Goal: Task Accomplishment & Management: Complete application form

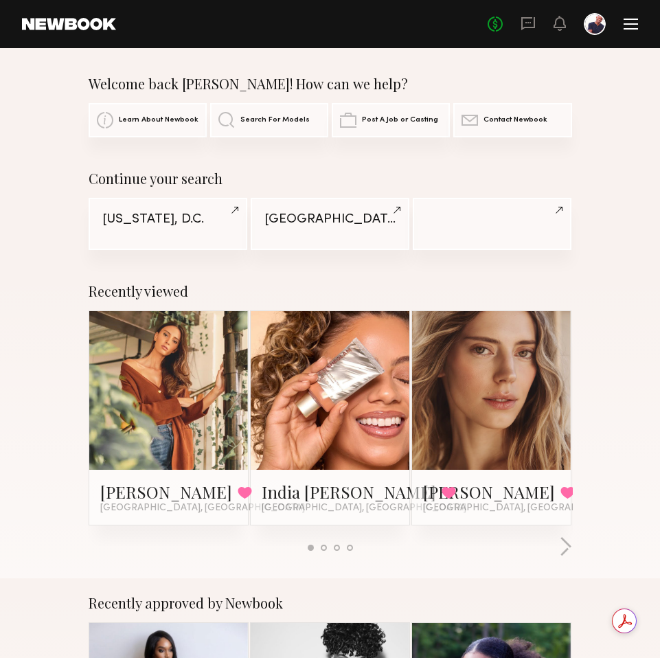
click at [643, 24] on header "Home Models Requests Job Posts Favorites Sign Out No fees up to $5,000" at bounding box center [330, 24] width 660 height 48
click at [633, 20] on div at bounding box center [630, 24] width 14 height 11
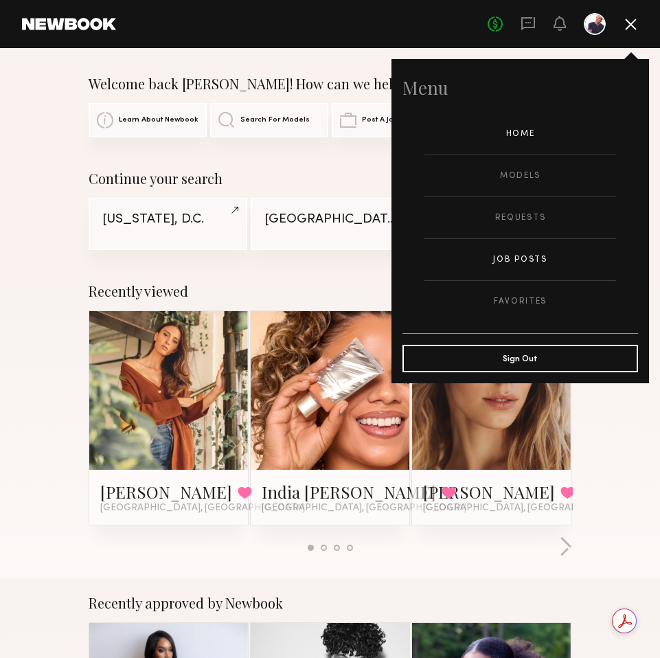
click at [516, 258] on link "Job Posts" at bounding box center [520, 259] width 192 height 41
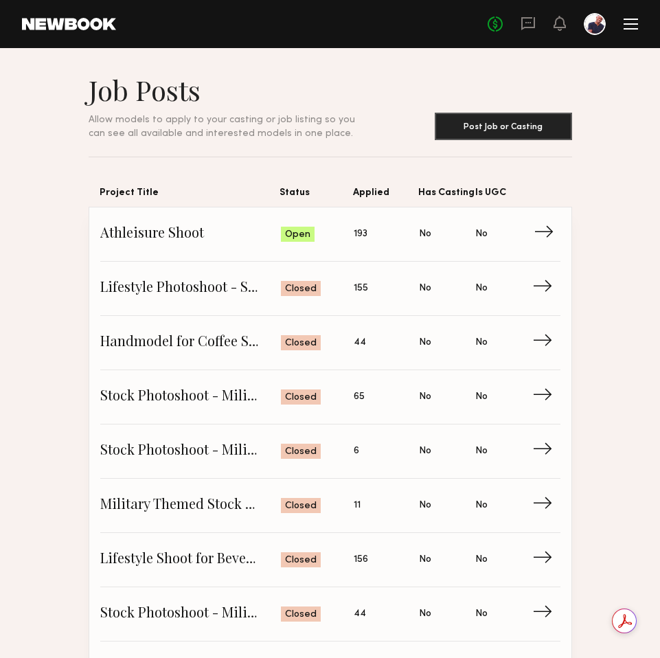
click at [369, 244] on span "Applied: 193" at bounding box center [386, 234] width 65 height 21
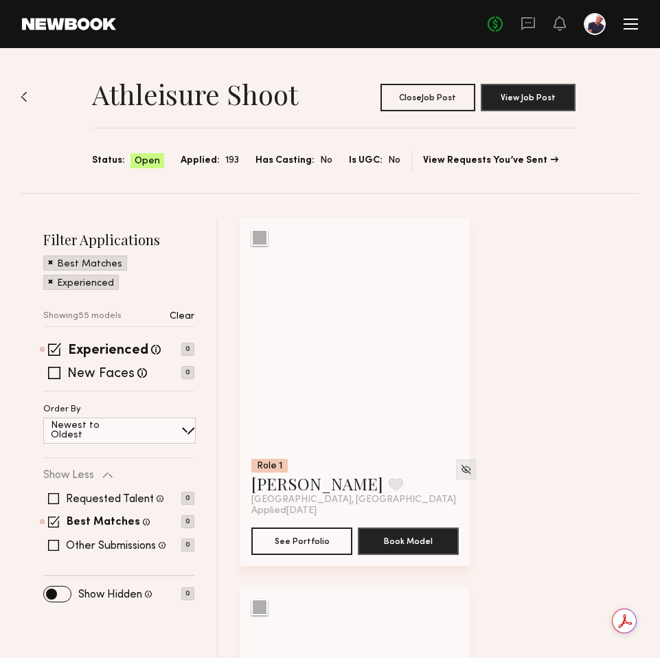
click at [50, 264] on span at bounding box center [50, 261] width 5 height 12
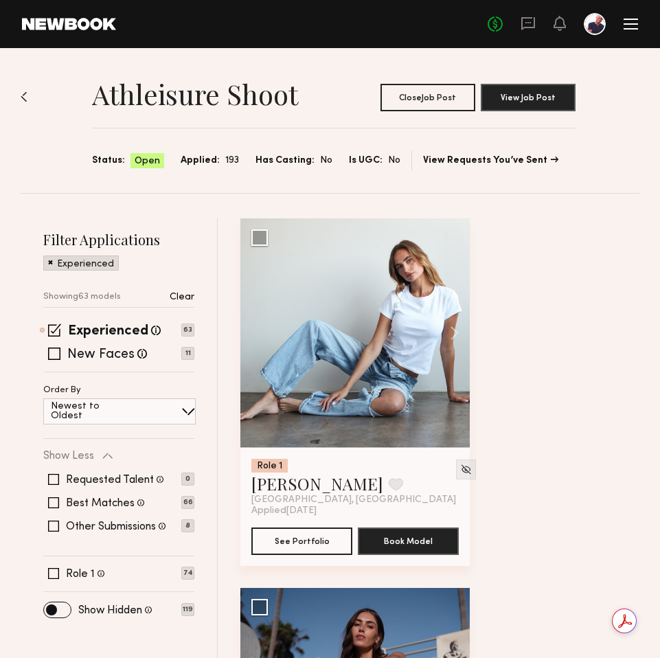
click at [49, 262] on span at bounding box center [50, 261] width 5 height 12
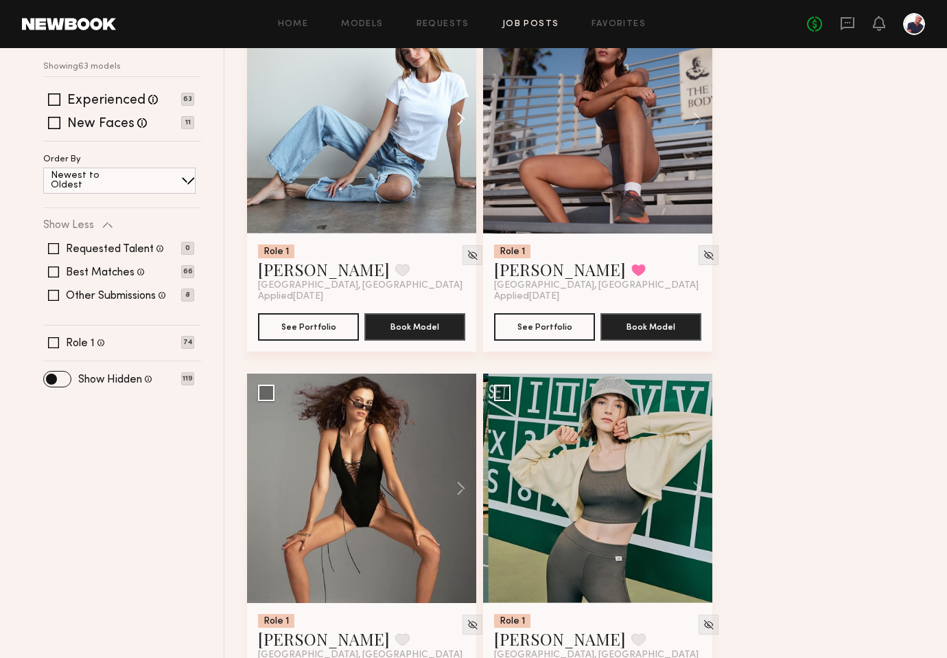
scroll to position [489, 0]
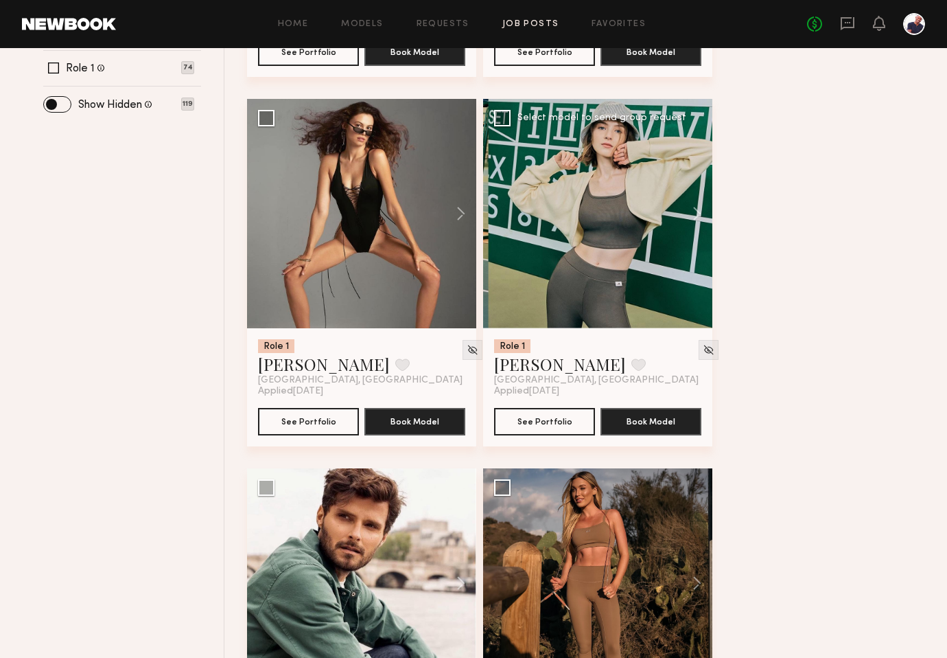
click at [594, 246] on div at bounding box center [597, 213] width 229 height 229
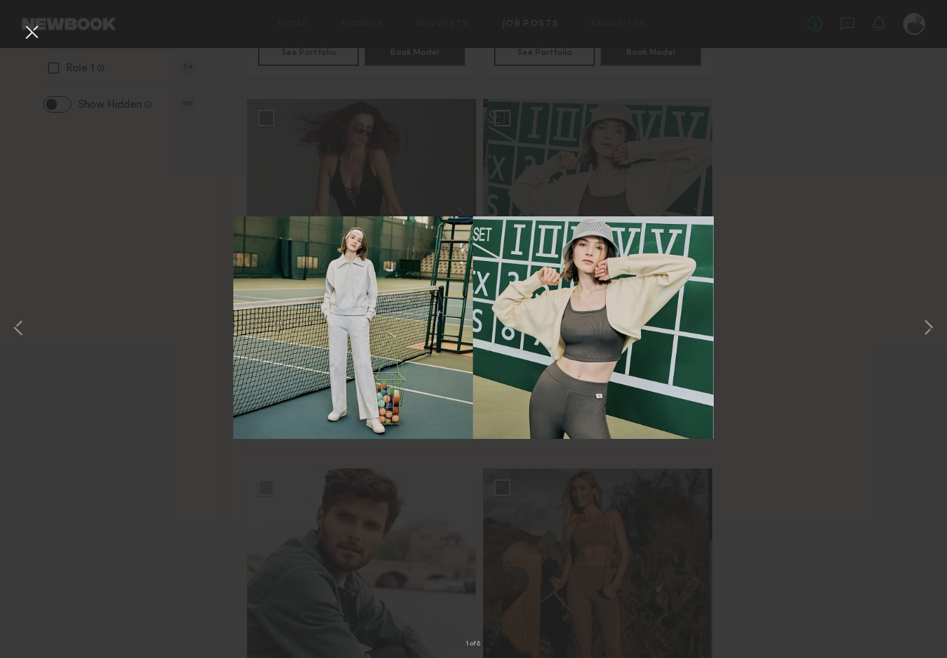
click at [115, 238] on div "1 of 8" at bounding box center [473, 329] width 947 height 658
click at [32, 35] on button at bounding box center [32, 33] width 22 height 25
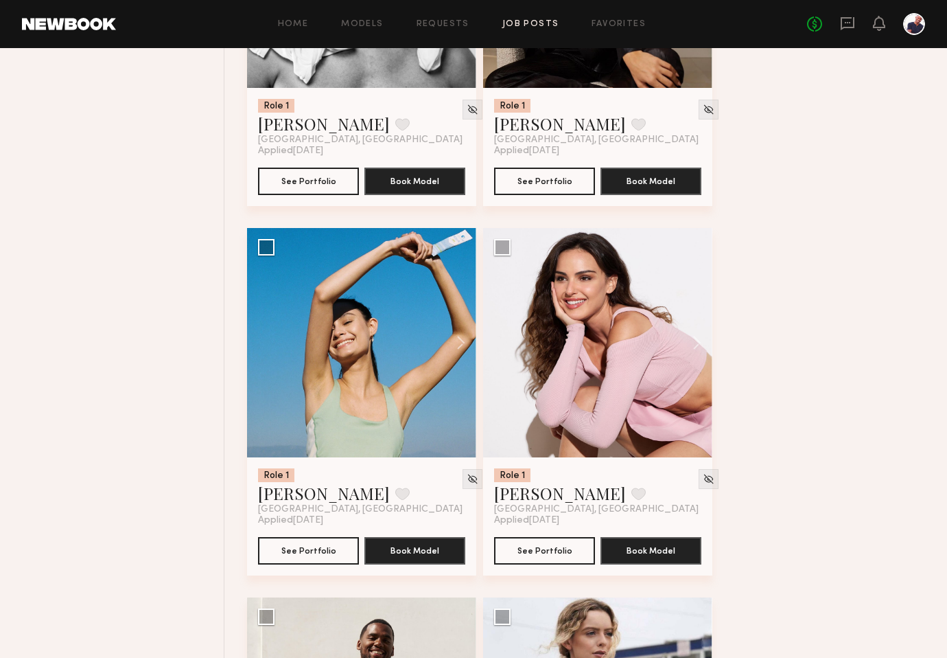
scroll to position [6779, 0]
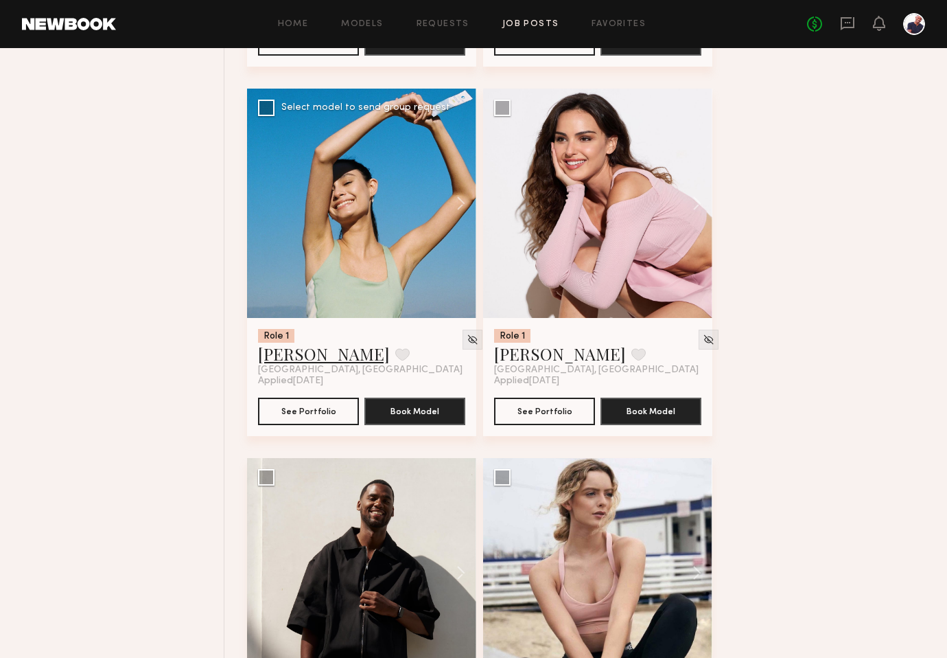
click at [293, 365] on link "Abby S." at bounding box center [324, 354] width 132 height 22
click at [547, 365] on link "Isabella A." at bounding box center [560, 354] width 132 height 22
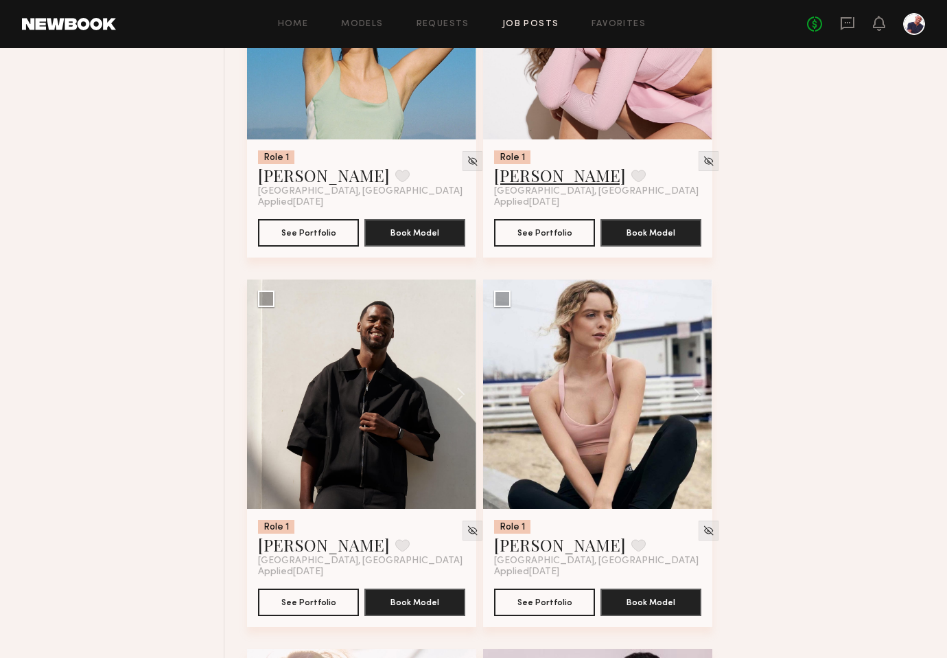
scroll to position [7116, 0]
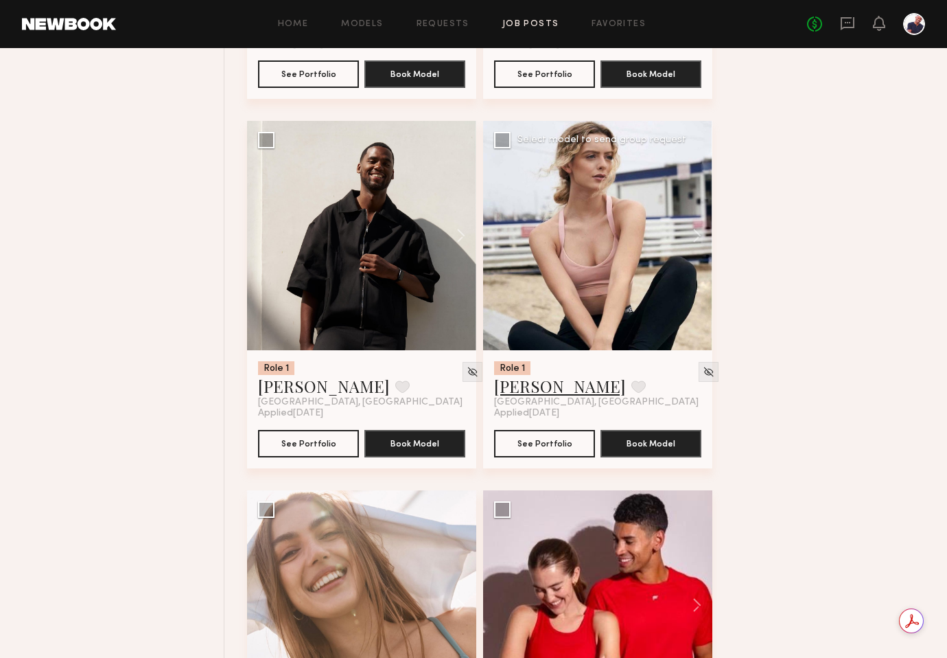
click at [543, 397] on link "Megan V." at bounding box center [560, 386] width 132 height 22
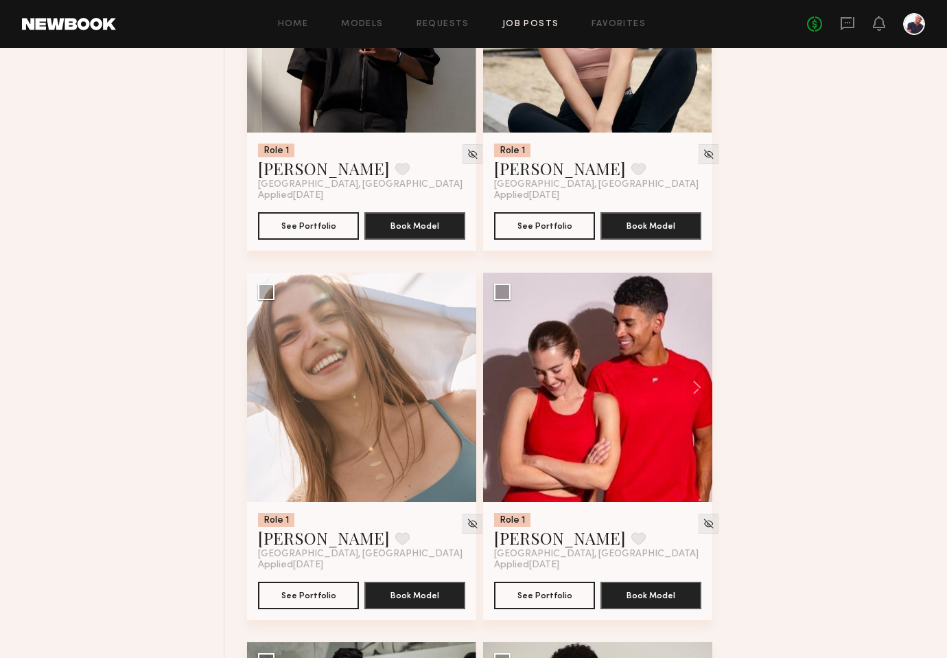
scroll to position [7536, 0]
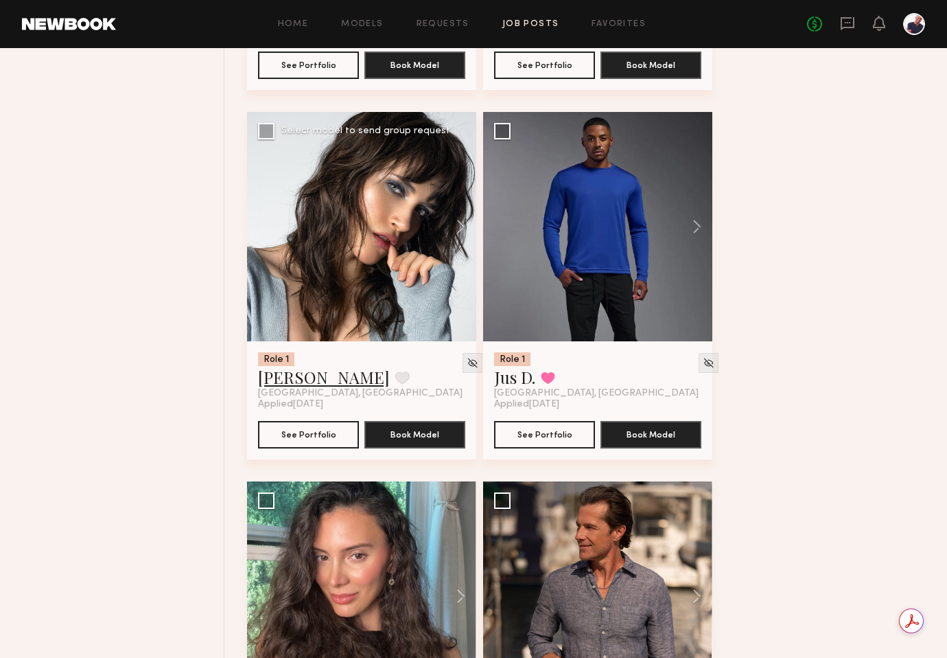
click at [271, 388] on link "[PERSON_NAME]" at bounding box center [324, 377] width 132 height 22
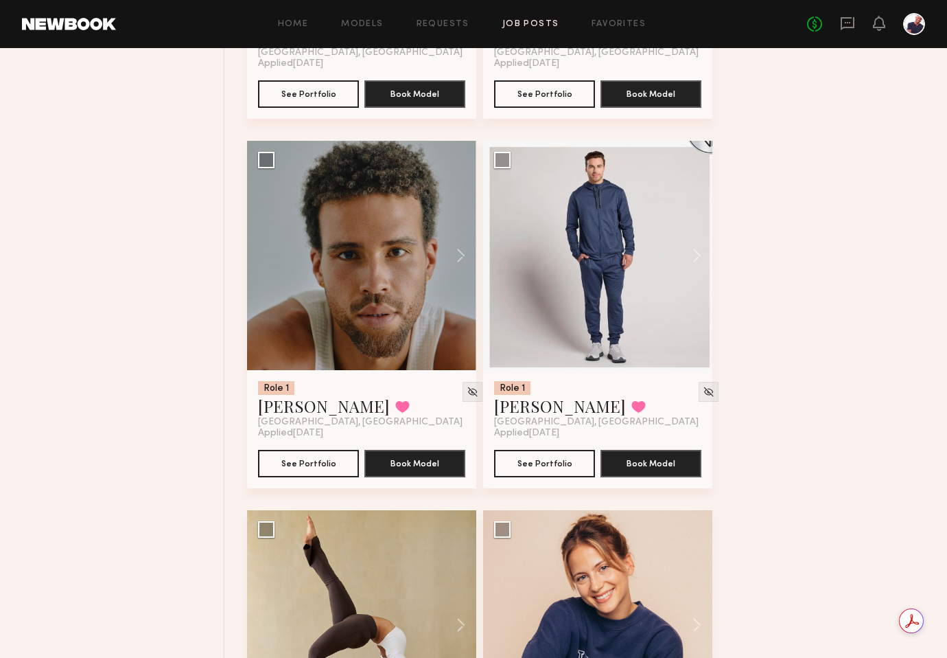
scroll to position [11090, 0]
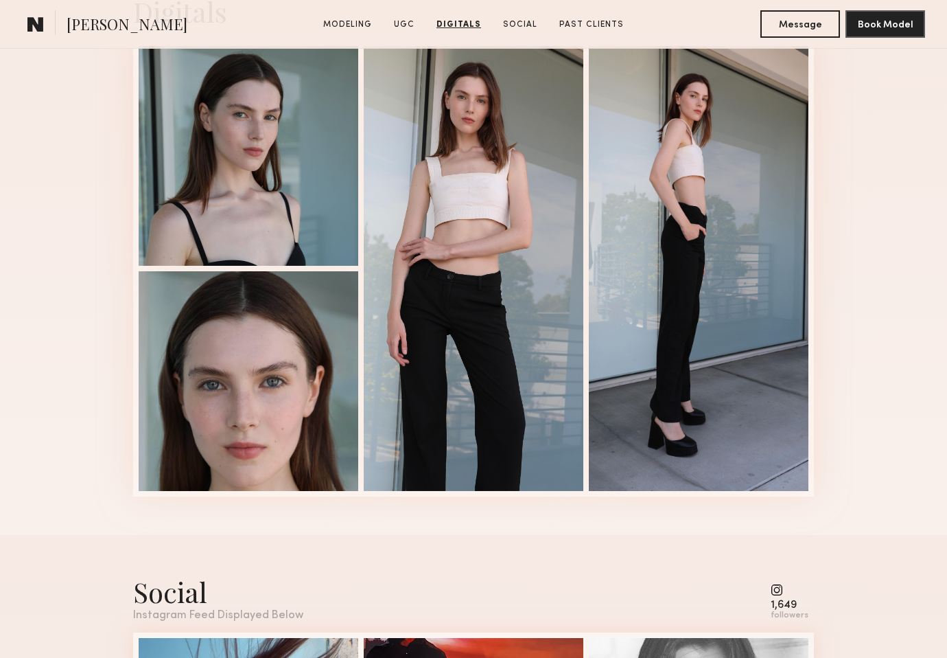
scroll to position [2032, 0]
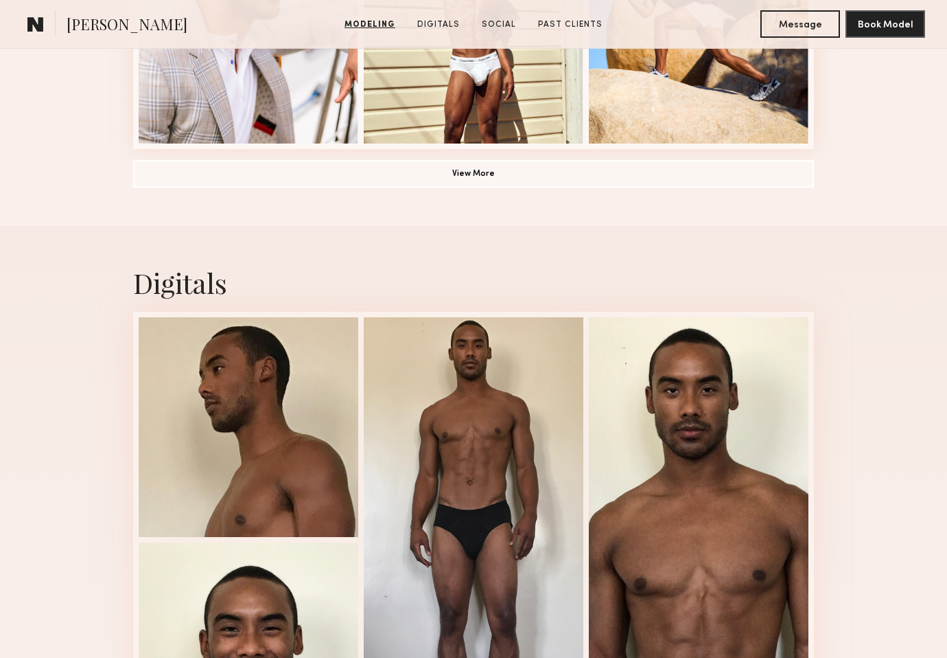
scroll to position [1400, 0]
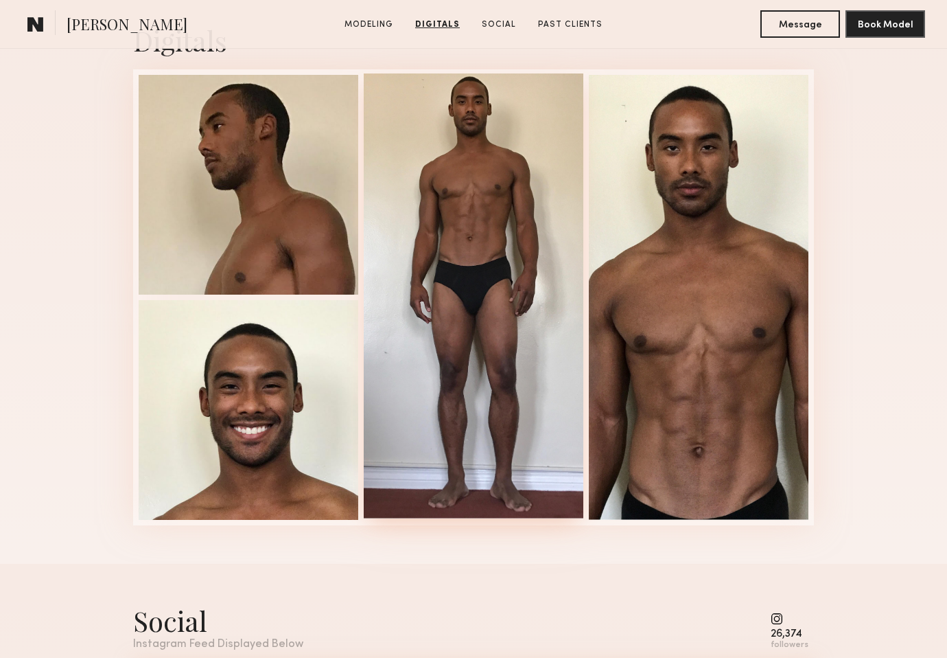
click at [500, 260] on div at bounding box center [474, 295] width 220 height 445
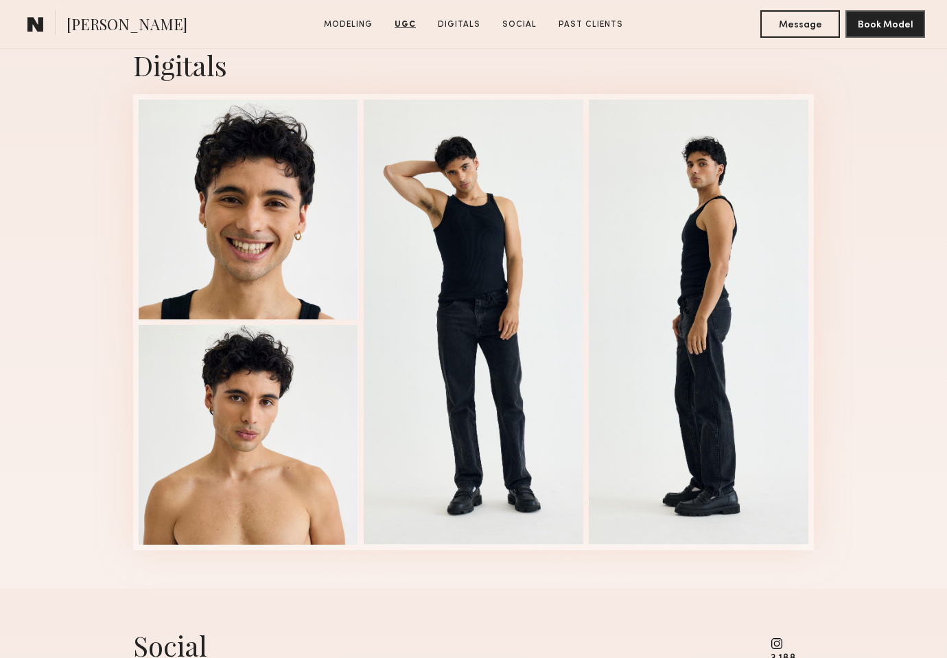
scroll to position [2205, 0]
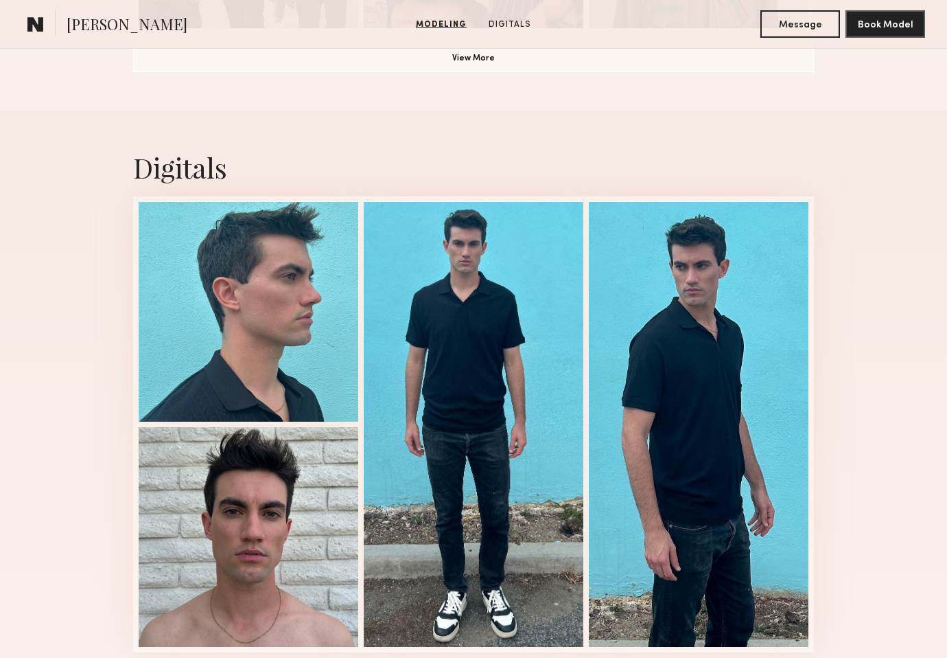
scroll to position [1416, 0]
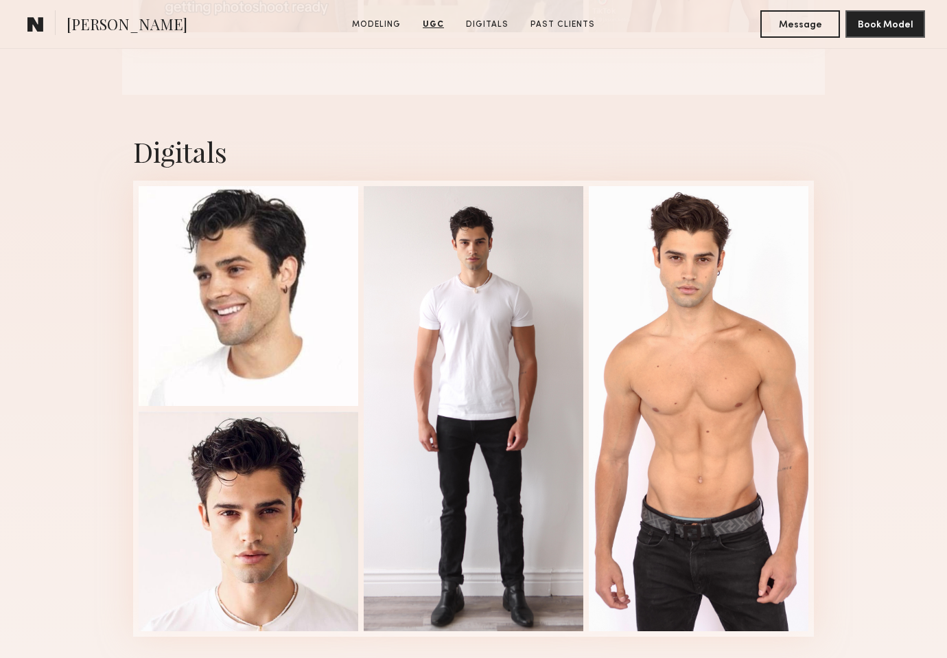
scroll to position [1769, 0]
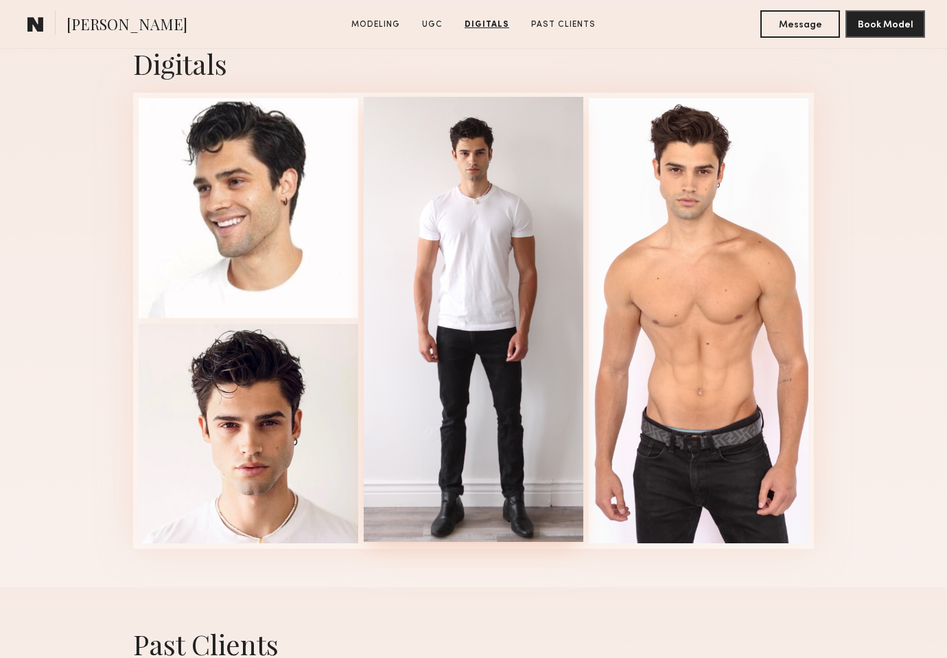
click at [516, 288] on div at bounding box center [474, 319] width 220 height 445
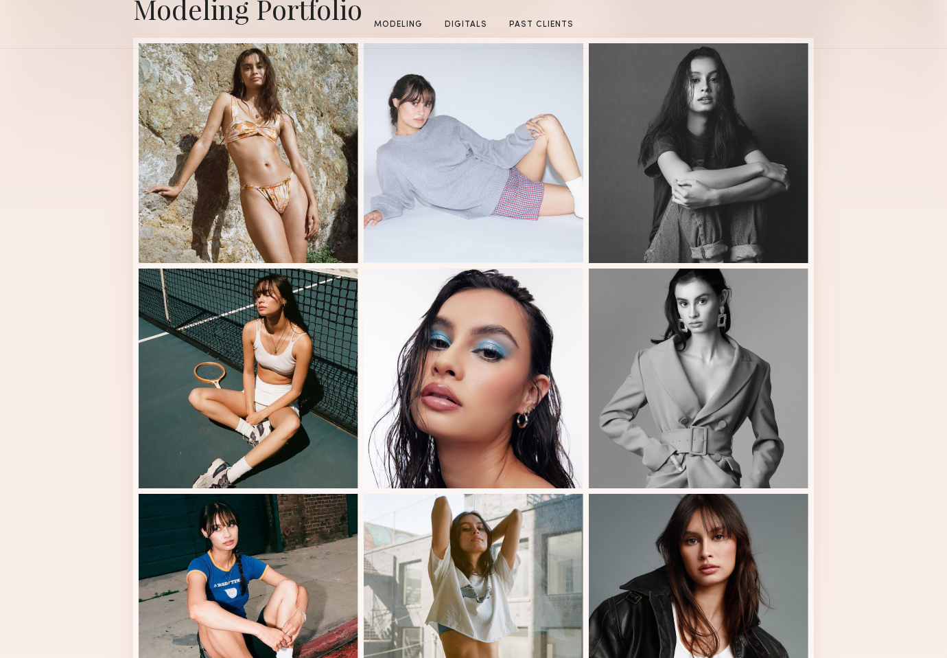
scroll to position [640, 0]
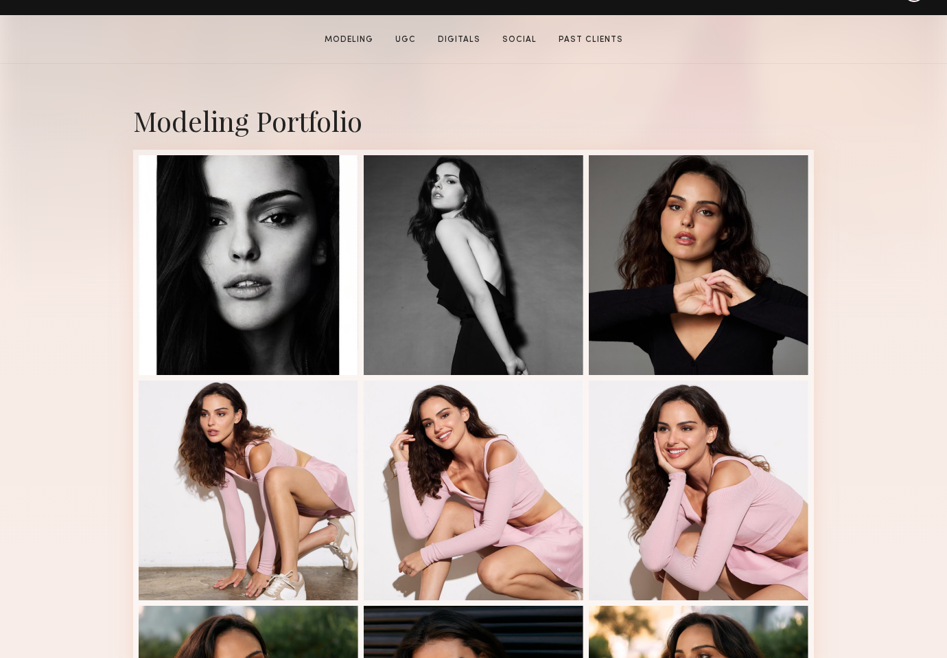
scroll to position [606, 0]
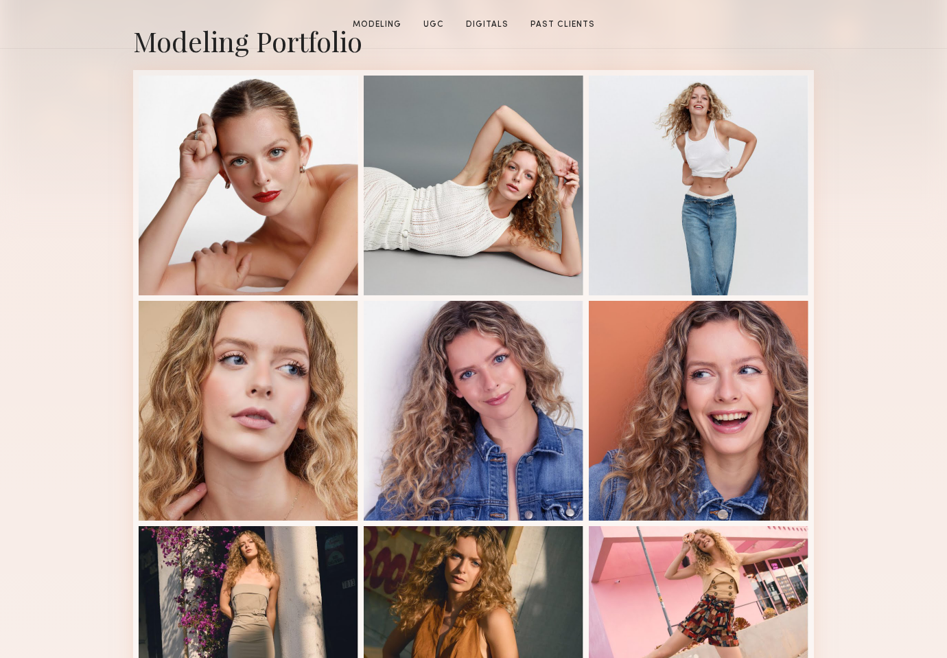
scroll to position [809, 0]
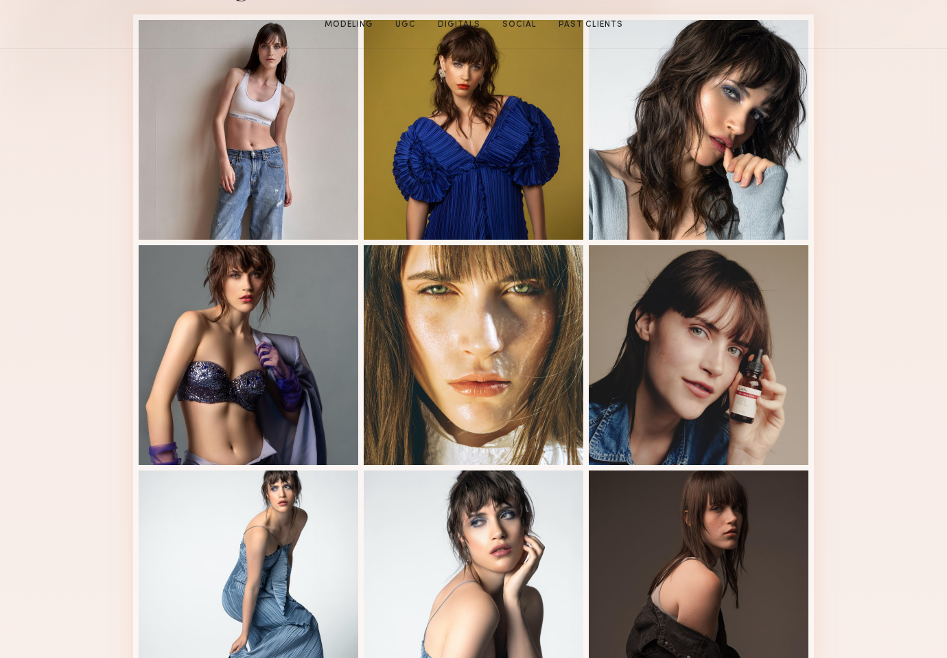
scroll to position [774, 0]
